Goal: Transaction & Acquisition: Book appointment/travel/reservation

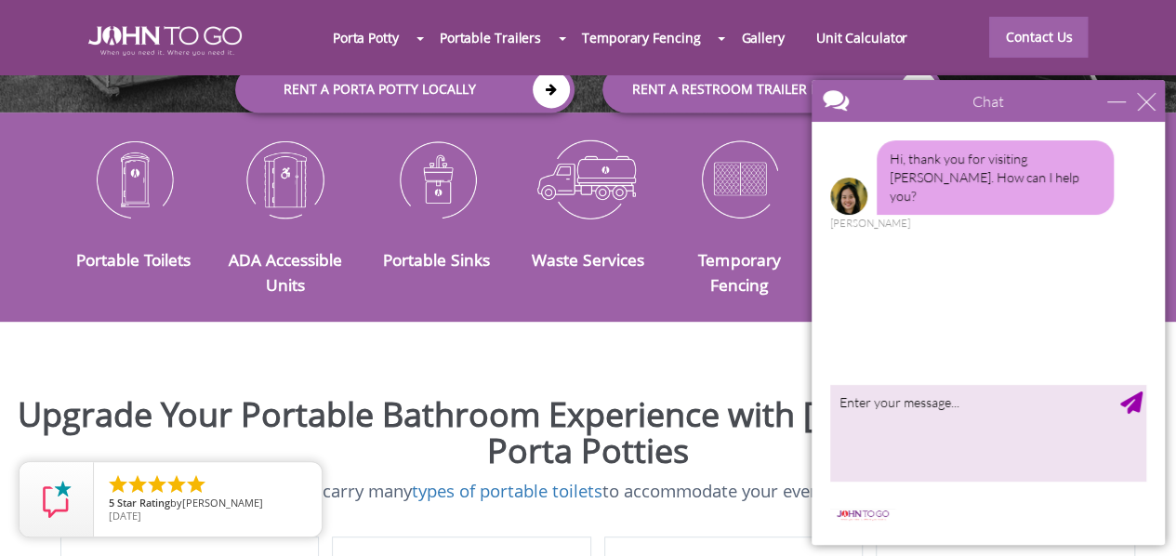
scroll to position [311, 0]
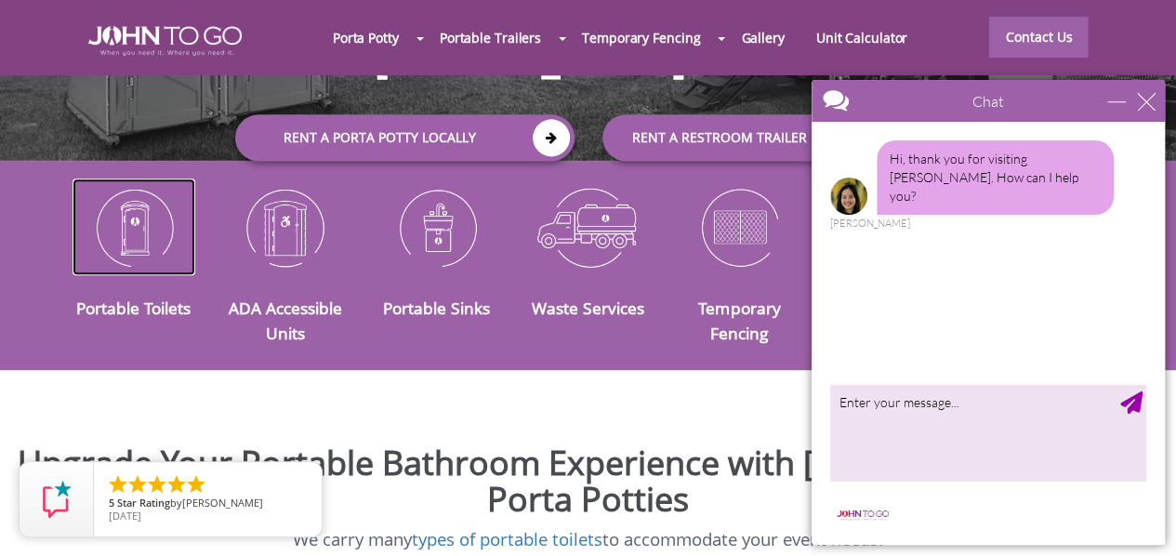
click at [138, 217] on img at bounding box center [135, 226] width 124 height 97
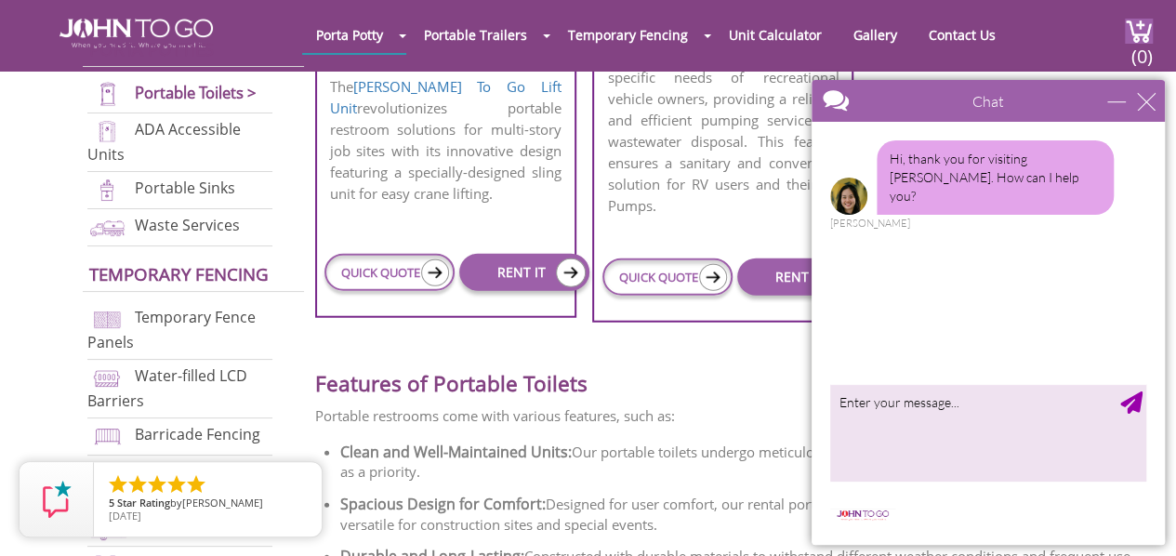
scroll to position [2236, 0]
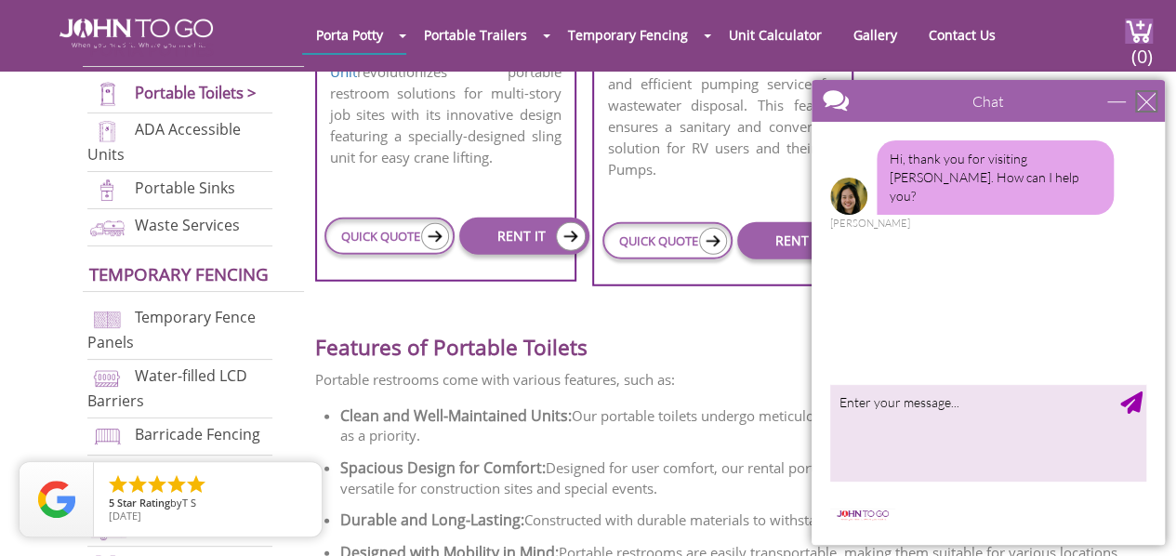
click at [1141, 106] on div "close" at bounding box center [1146, 101] width 19 height 19
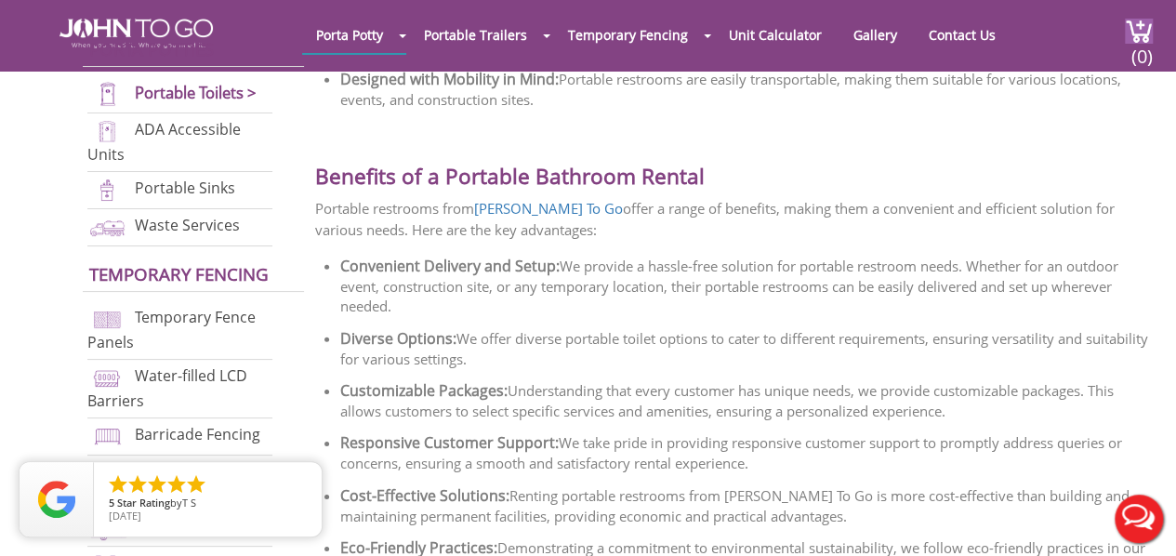
scroll to position [2710, 0]
click at [301, 479] on icon "close" at bounding box center [303, 480] width 19 height 19
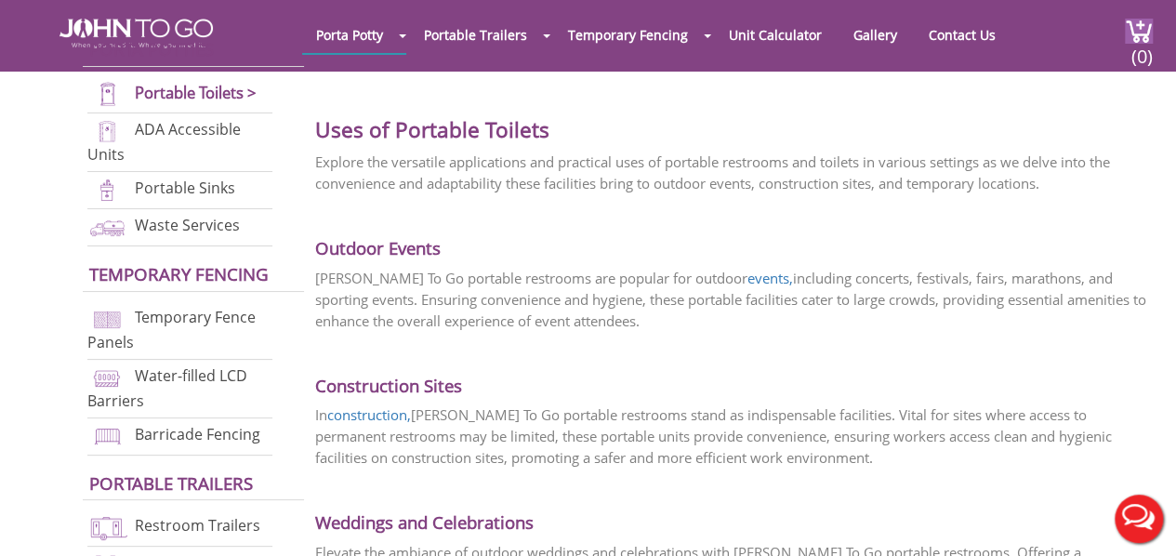
scroll to position [3278, 0]
drag, startPoint x: 13, startPoint y: 392, endPoint x: 50, endPoint y: 188, distance: 207.9
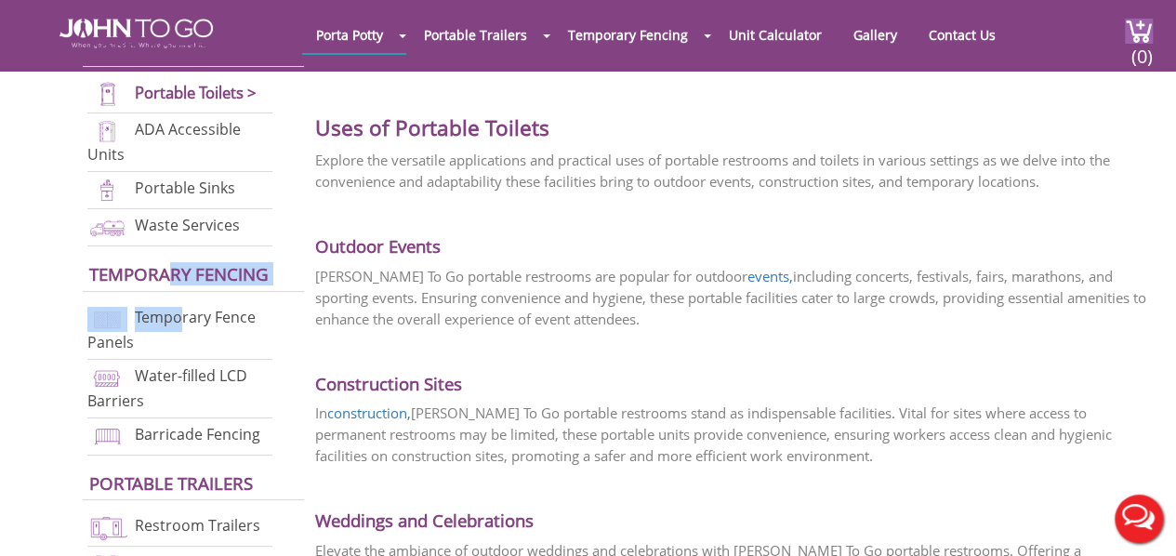
drag, startPoint x: 179, startPoint y: 301, endPoint x: 171, endPoint y: 248, distance: 53.6
click at [171, 248] on div "Porta Potties Portable Toilets > ADA Accessible Units Portable Sinks Waste Serv…" at bounding box center [194, 307] width 223 height 572
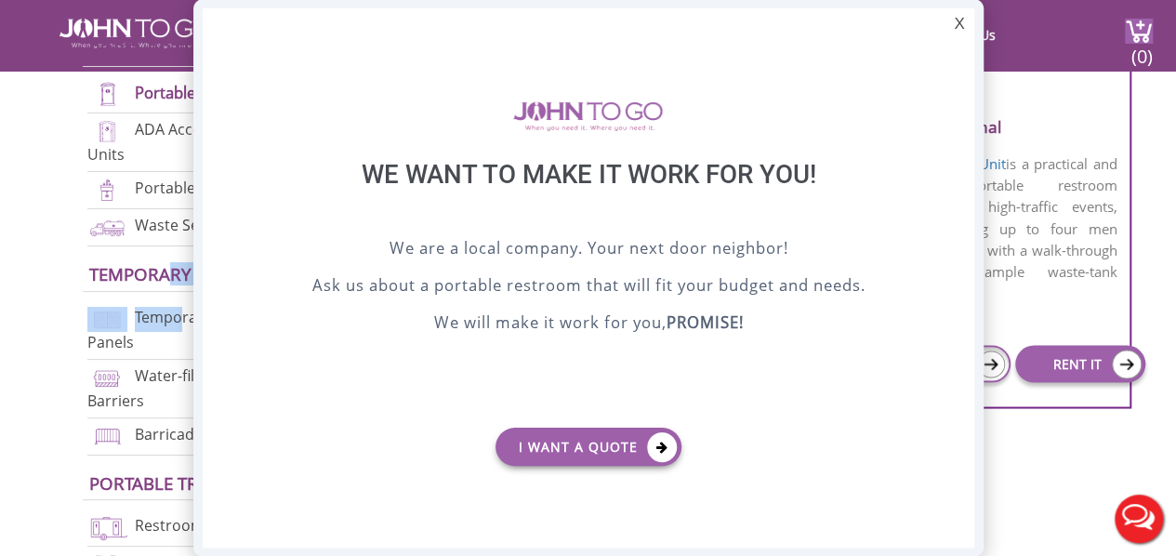
scroll to position [0, 0]
click at [956, 21] on div "X" at bounding box center [959, 24] width 29 height 32
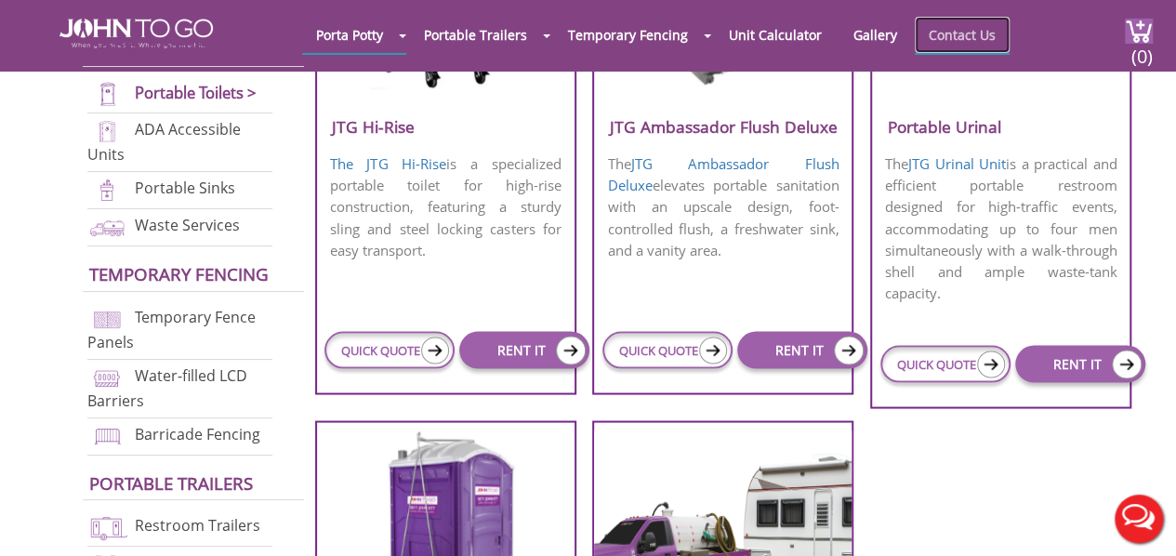
click at [956, 34] on link "Contact Us" at bounding box center [962, 35] width 95 height 36
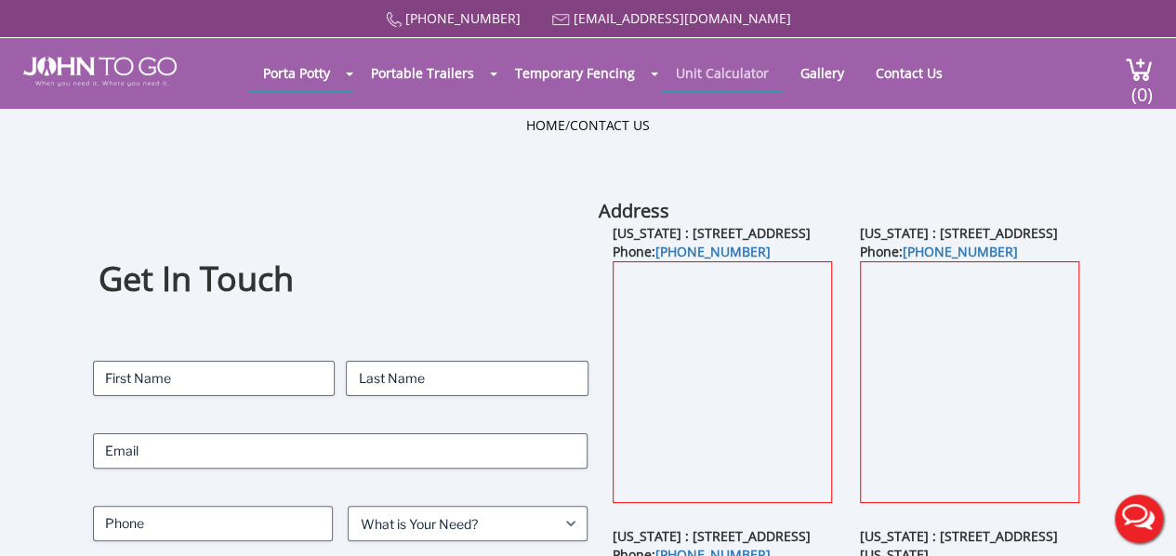
click at [694, 73] on link "Unit Calculator" at bounding box center [722, 73] width 121 height 36
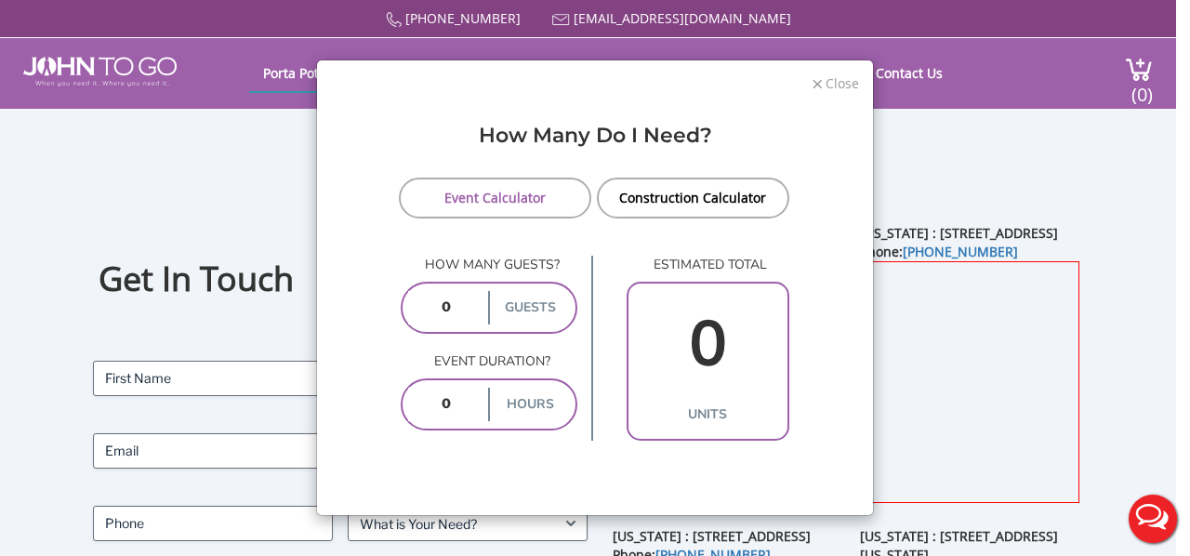
click at [830, 84] on span "Close" at bounding box center [841, 82] width 35 height 18
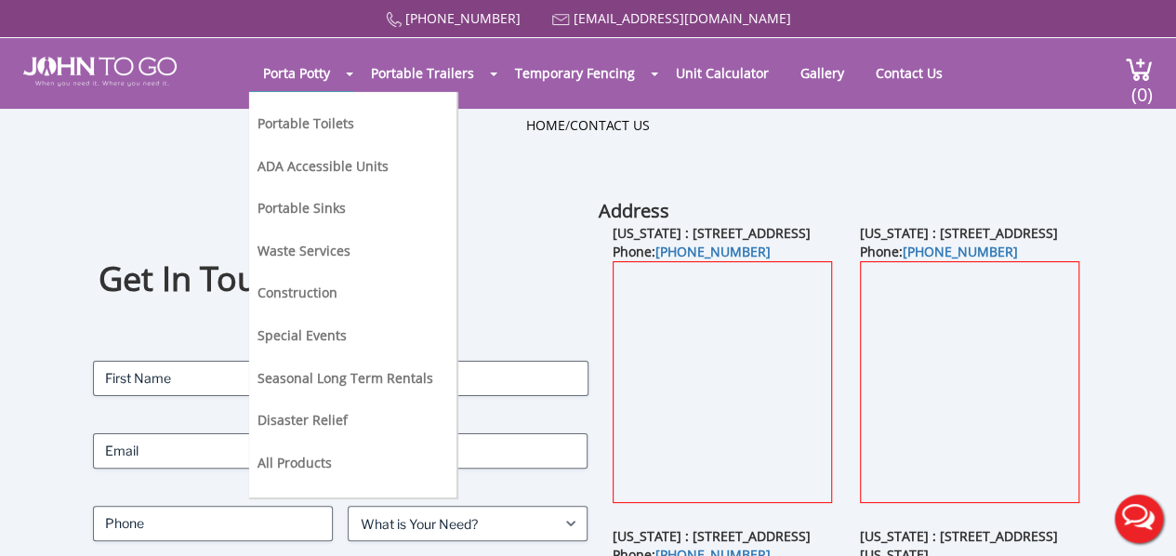
click at [294, 132] on li "Portable Toilets" at bounding box center [346, 131] width 176 height 43
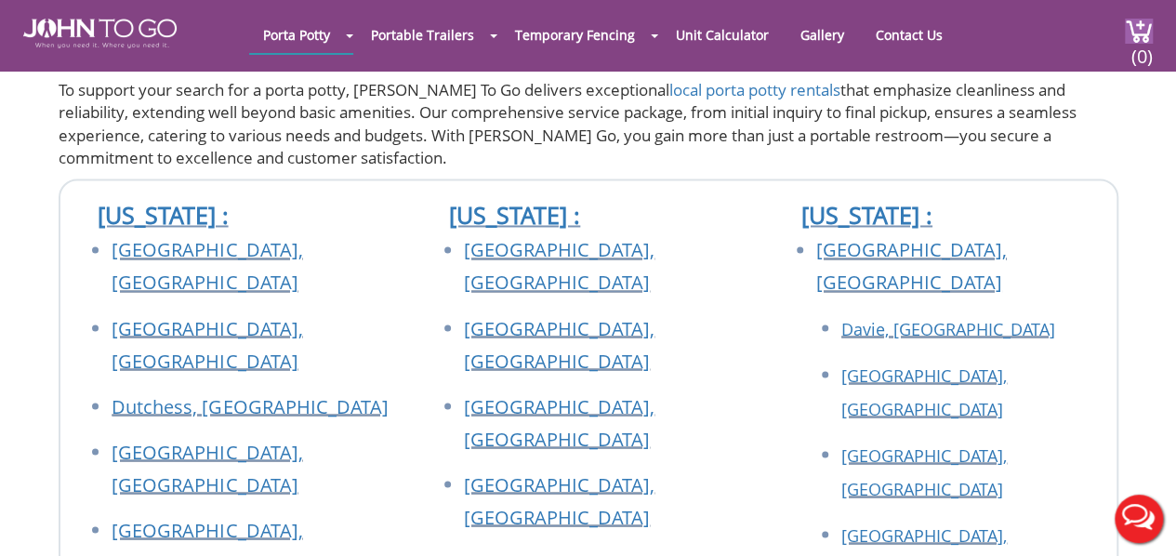
scroll to position [1473, 0]
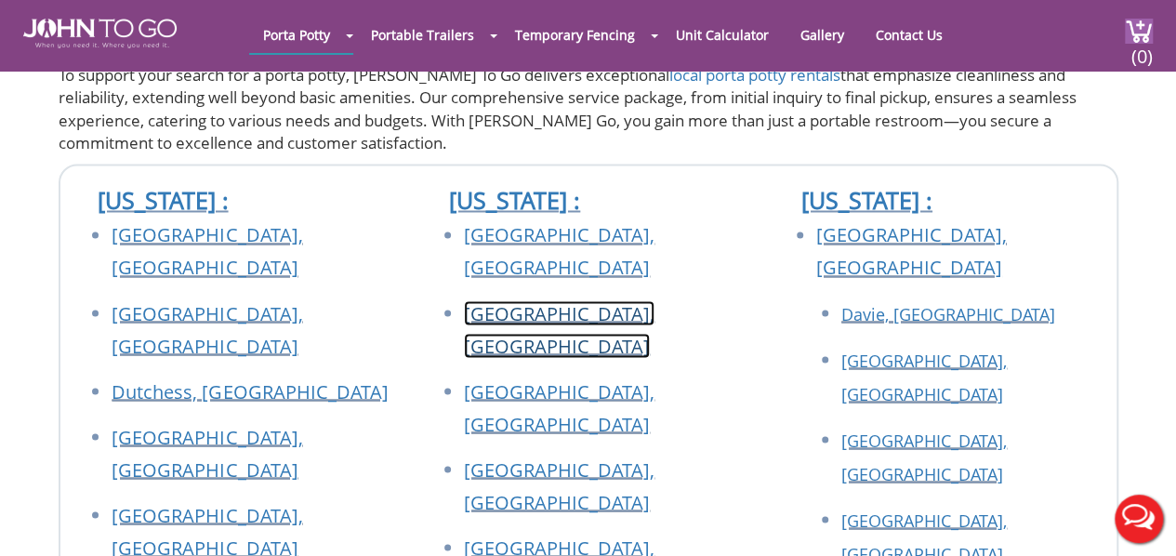
click at [495, 300] on link "[GEOGRAPHIC_DATA], [GEOGRAPHIC_DATA]" at bounding box center [559, 329] width 191 height 58
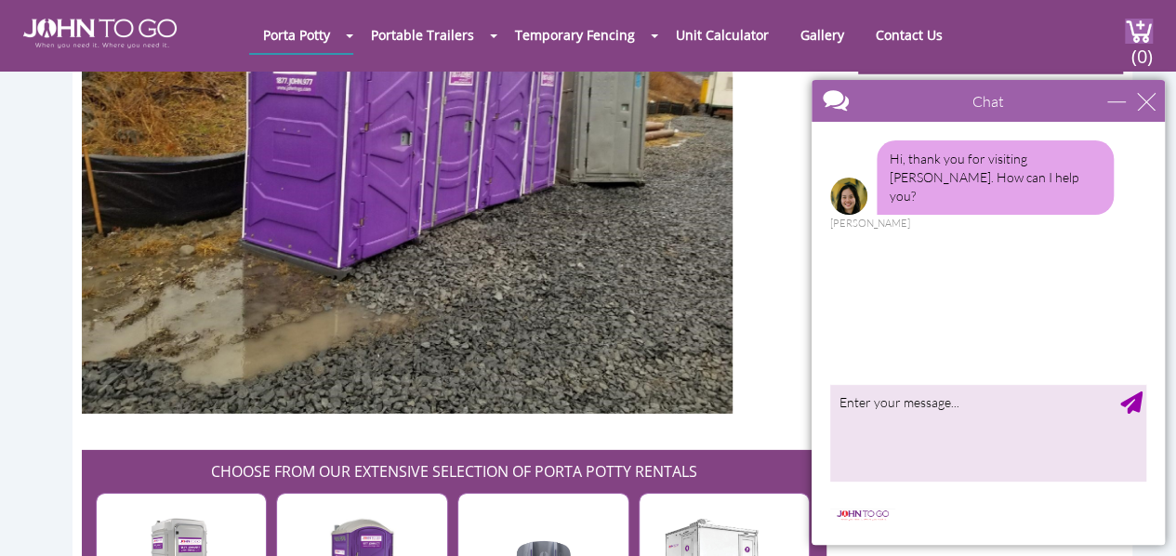
scroll to position [2668, 0]
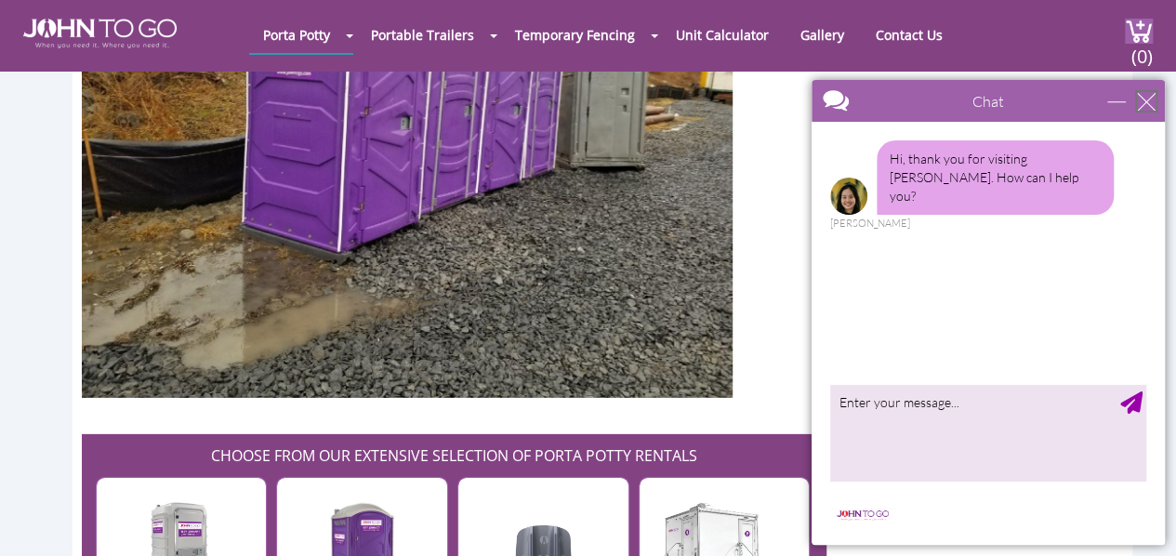
click at [1143, 109] on div "close" at bounding box center [1146, 101] width 19 height 19
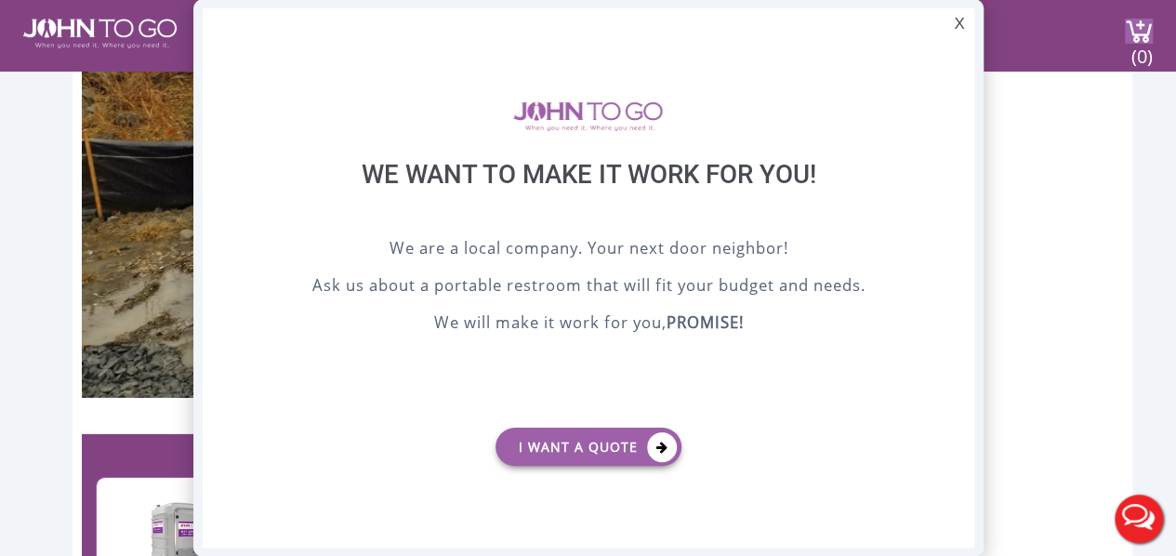
scroll to position [0, 0]
